Goal: Check status

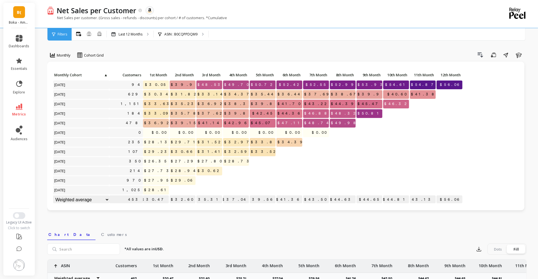
click at [19, 6] on link "B(" at bounding box center [19, 12] width 12 height 12
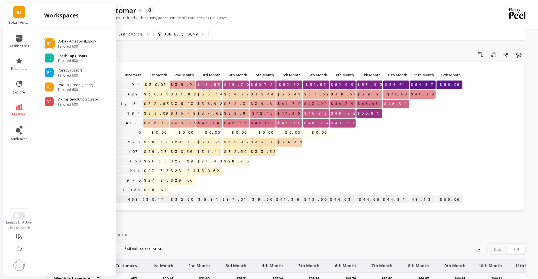
click at [77, 56] on p "FreshCap (Essor)" at bounding box center [72, 56] width 29 height 6
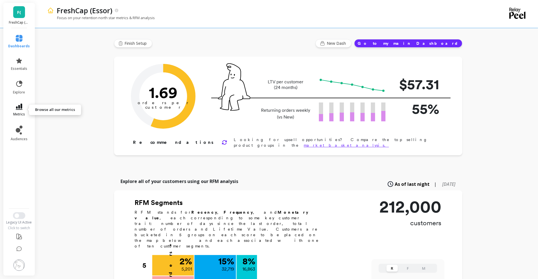
click at [19, 113] on span "metrics" at bounding box center [19, 114] width 12 height 4
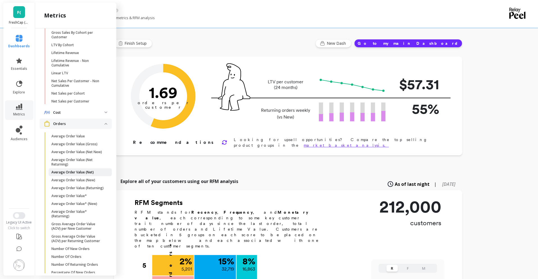
scroll to position [205, 0]
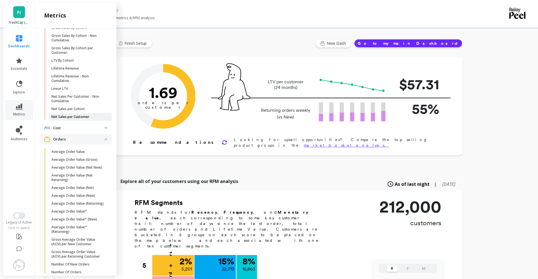
click at [76, 117] on p "Net Sales per Customer" at bounding box center [70, 116] width 38 height 4
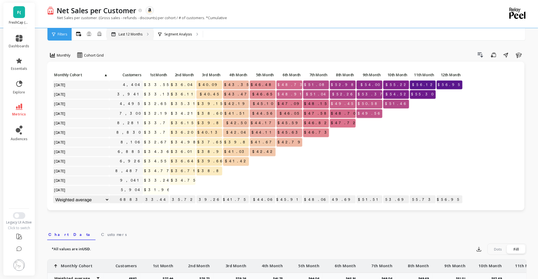
click at [136, 37] on div "Last 12 Months" at bounding box center [130, 34] width 47 height 12
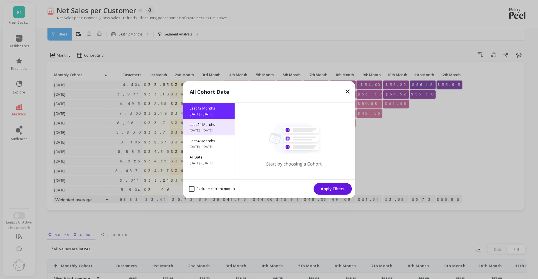
click at [220, 129] on span "9/26/2023 - 9/26/2025" at bounding box center [209, 130] width 38 height 4
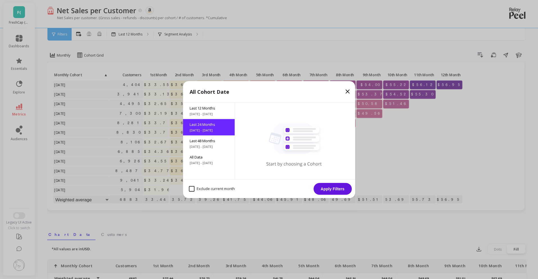
click at [347, 188] on button "Apply Filters" at bounding box center [333, 189] width 38 height 12
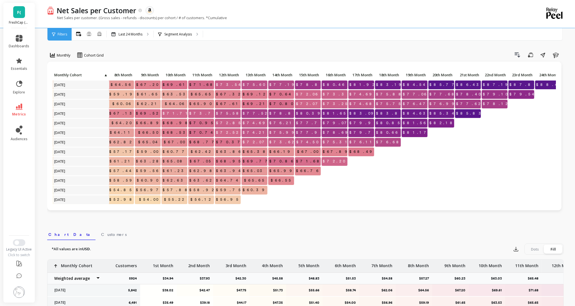
scroll to position [0, 227]
